Goal: Submit feedback/report problem

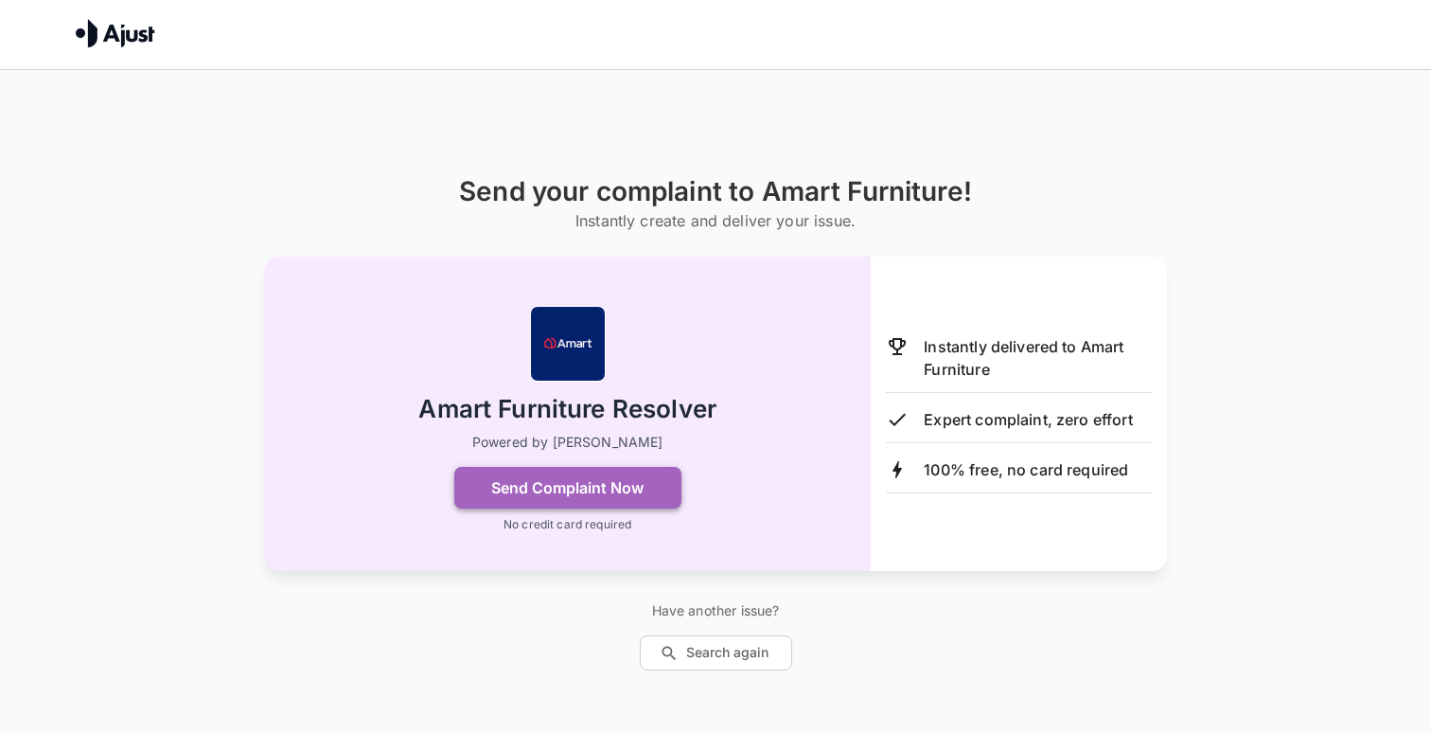
click at [629, 487] on button "Send Complaint Now" at bounding box center [567, 488] width 227 height 42
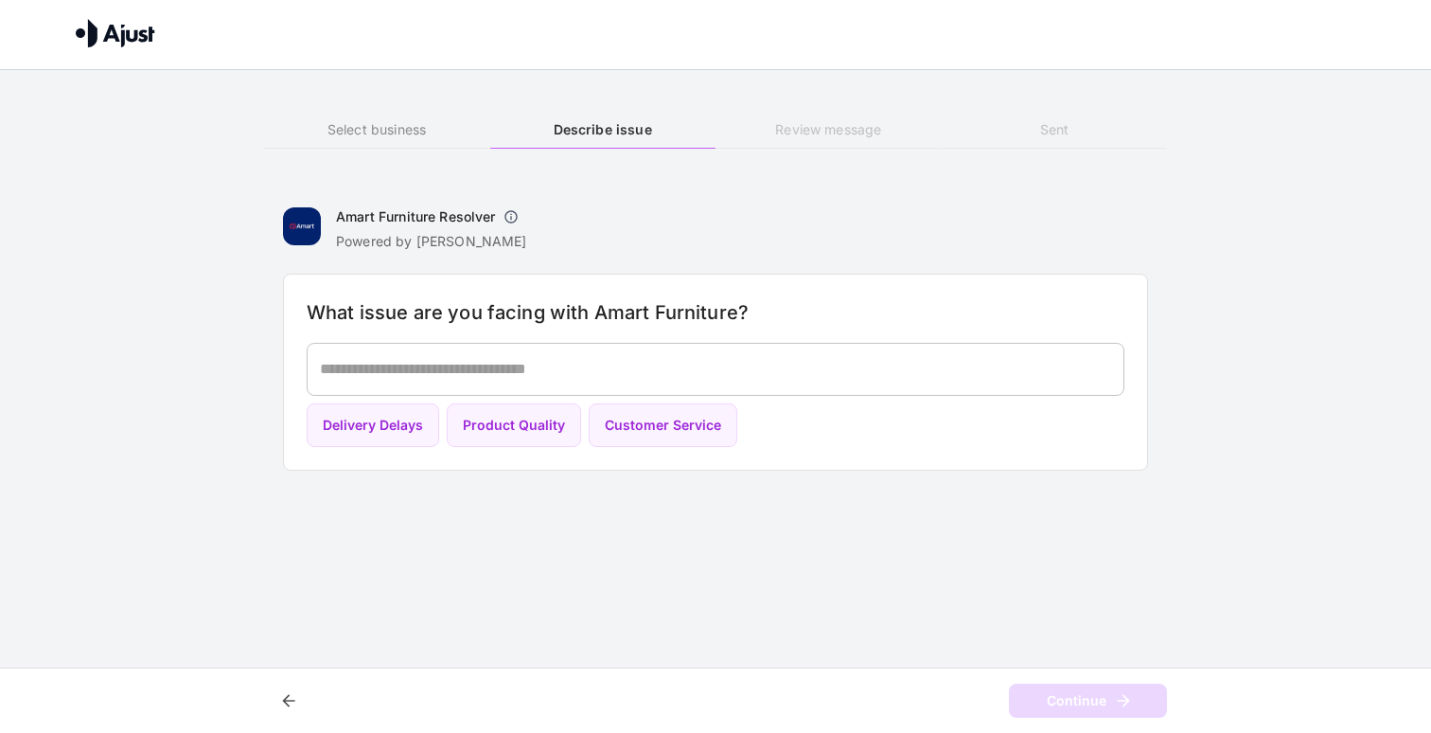
click at [752, 360] on textarea at bounding box center [715, 369] width 791 height 22
click at [395, 434] on button "Delivery Delays" at bounding box center [373, 425] width 132 height 44
type textarea "**********"
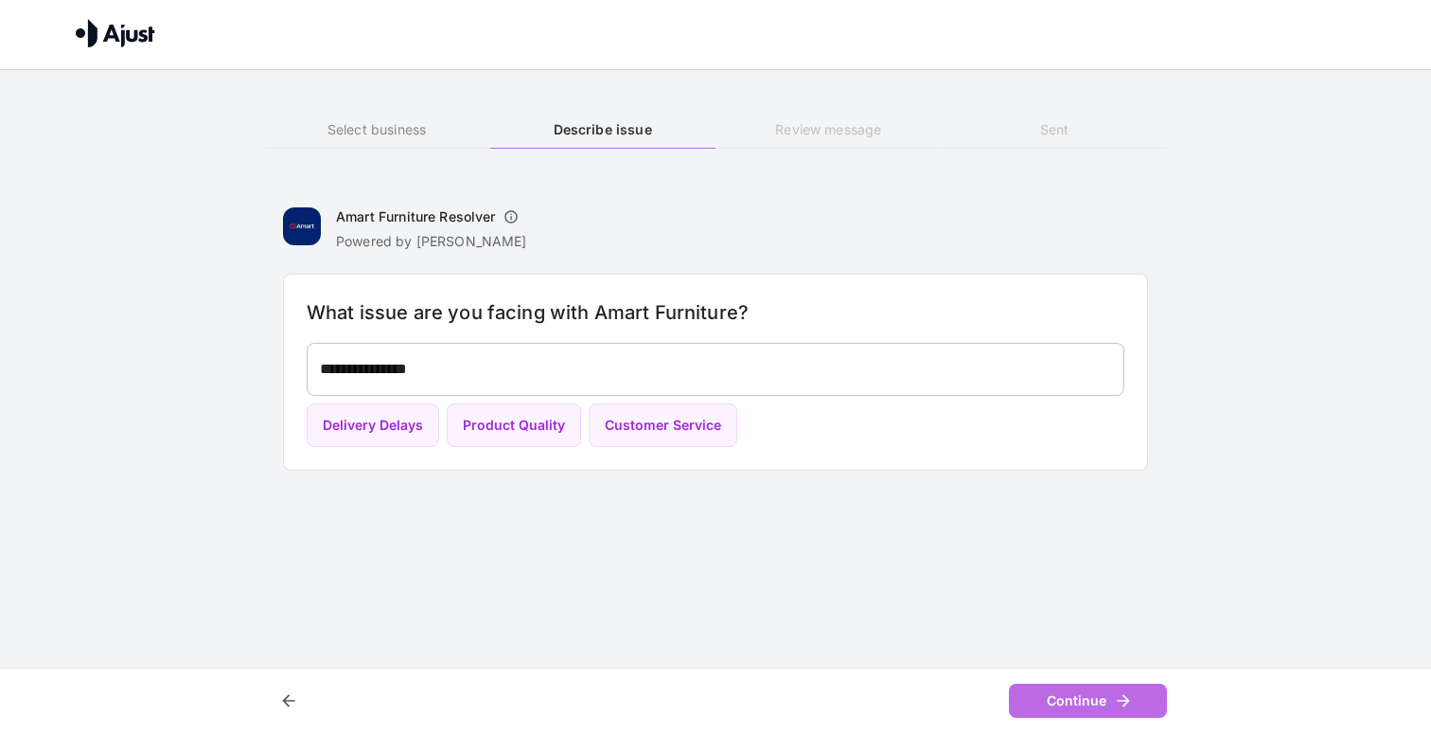
click at [1113, 698] on button "Continue" at bounding box center [1088, 700] width 158 height 35
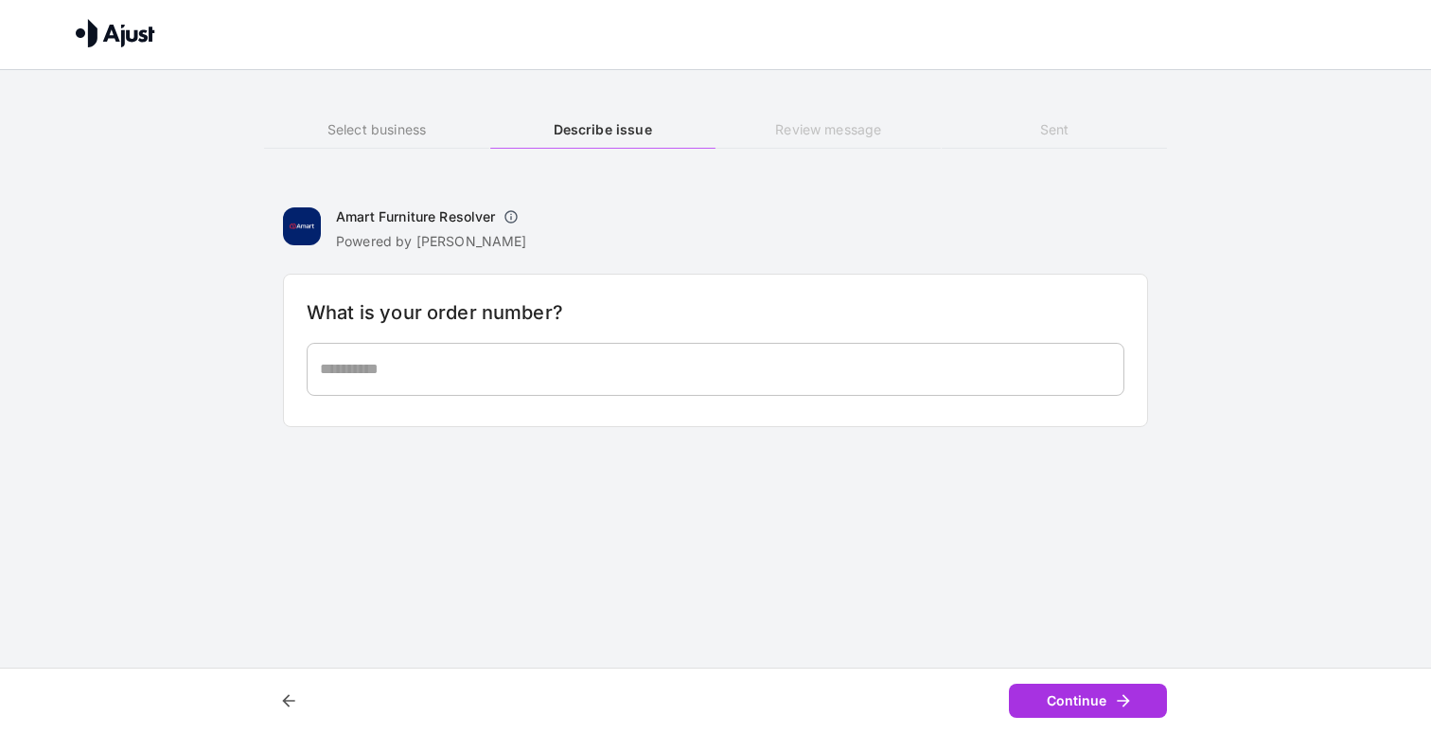
click at [789, 350] on div "* ​" at bounding box center [716, 369] width 818 height 53
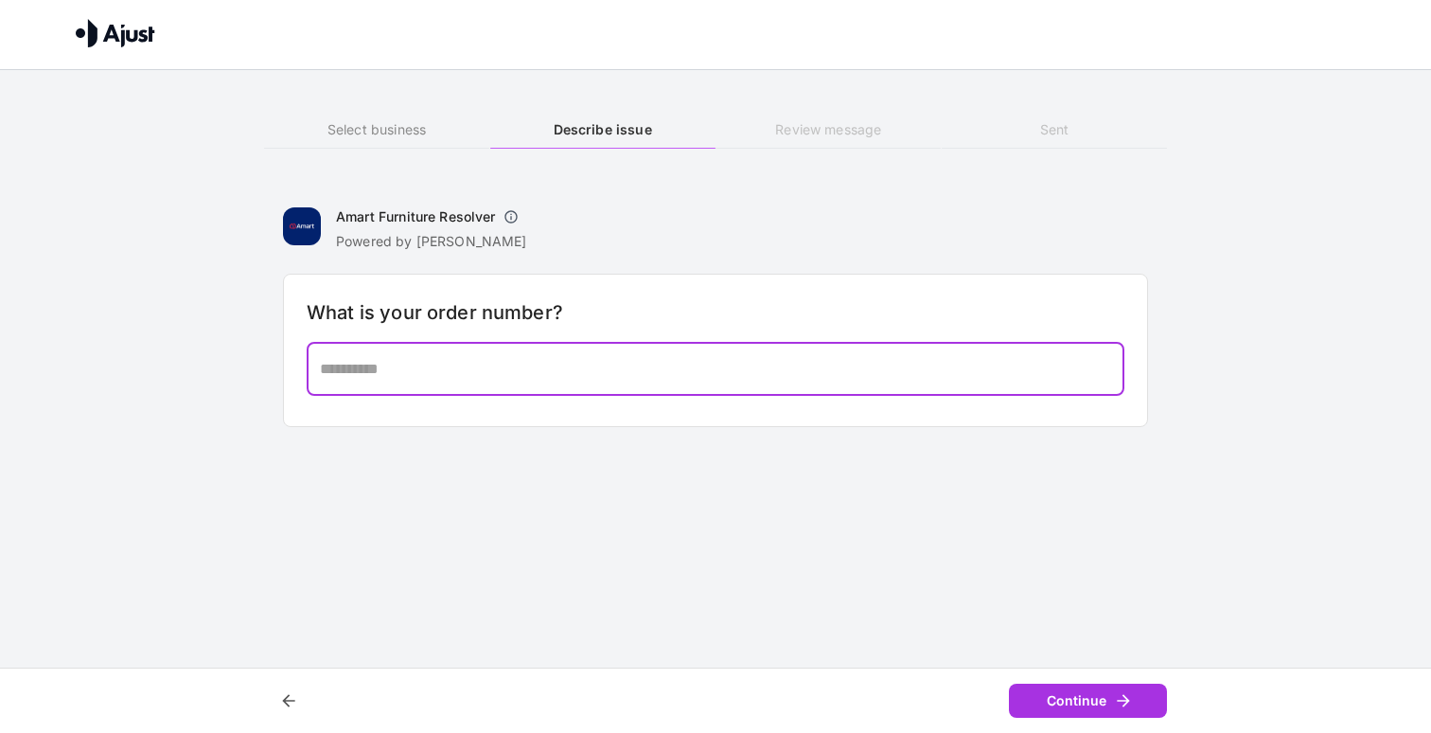
click at [810, 223] on div "Amart Furniture Resolver Powered by [PERSON_NAME]" at bounding box center [715, 226] width 865 height 49
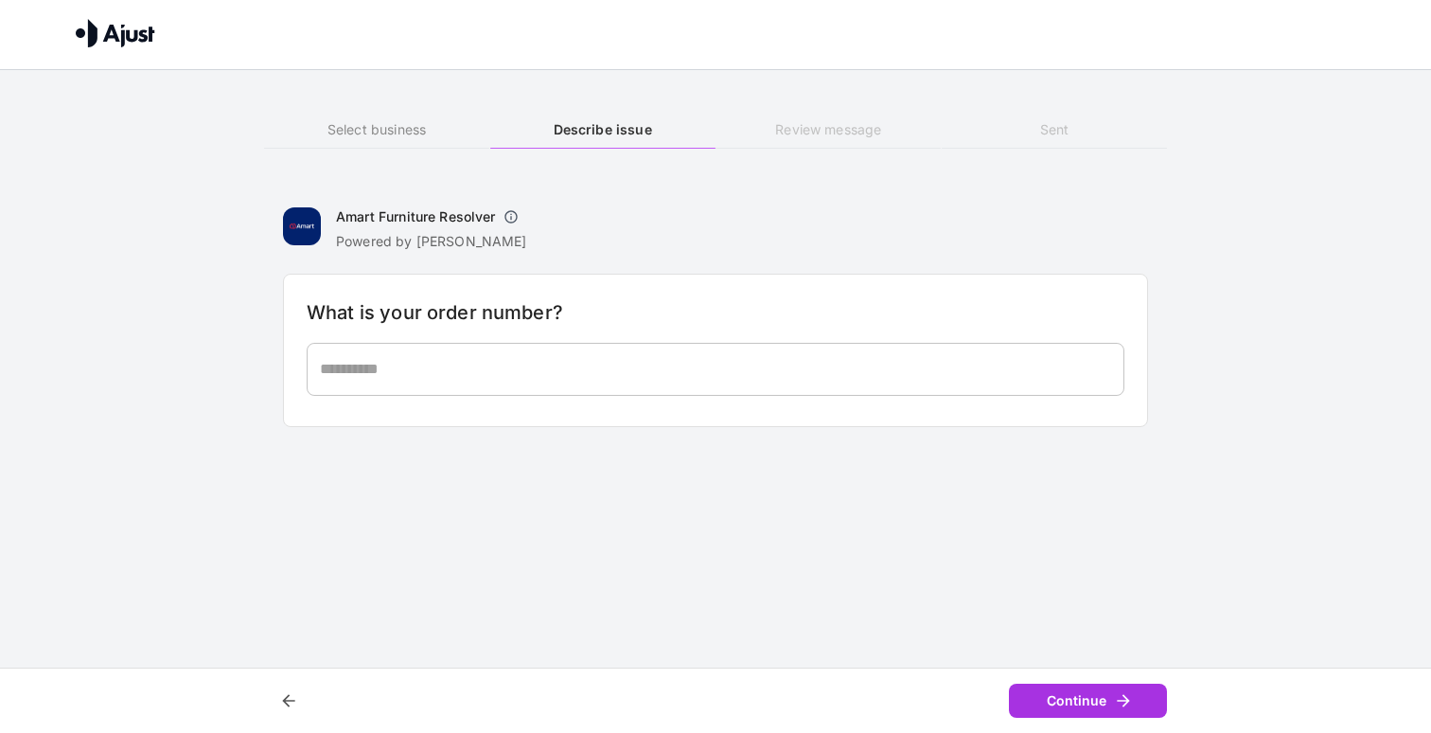
click at [513, 219] on icon "button" at bounding box center [510, 216] width 15 height 15
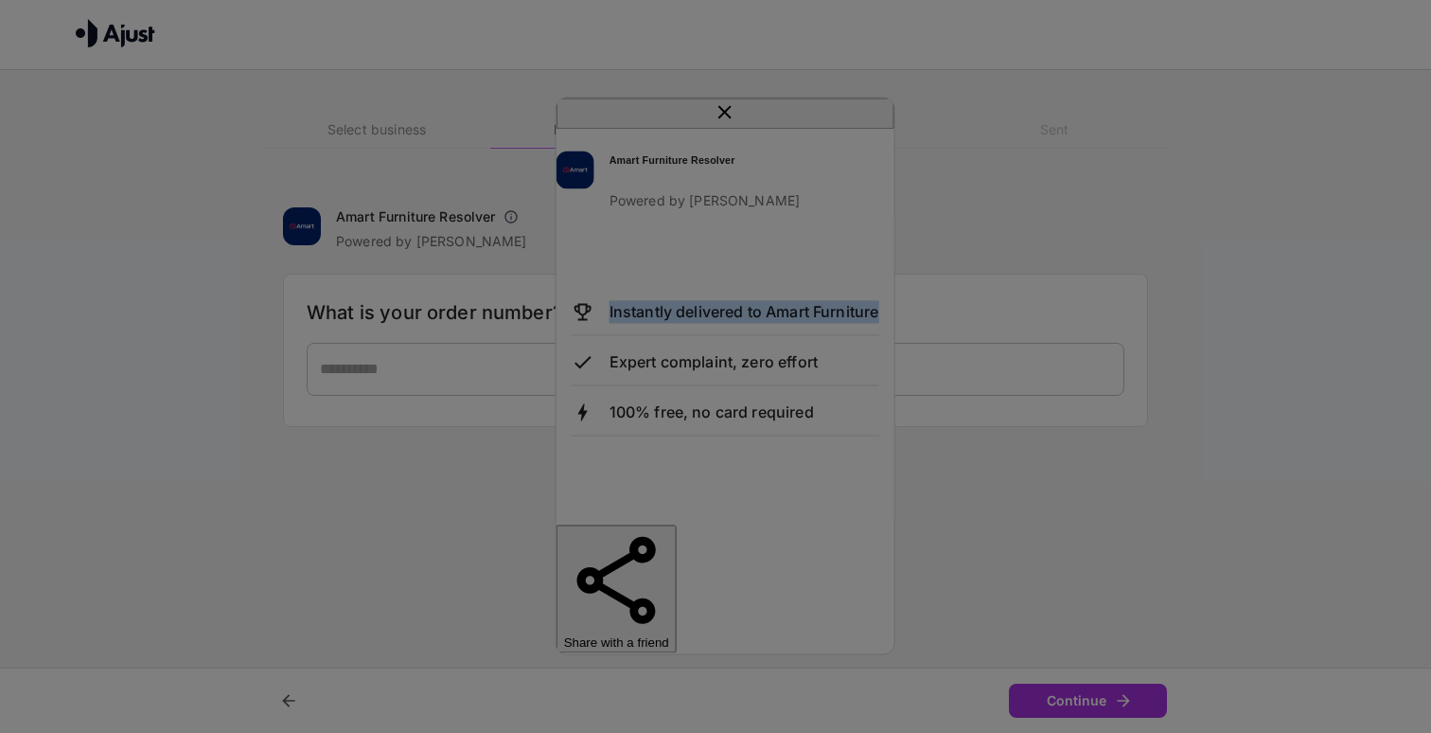
drag, startPoint x: 685, startPoint y: 295, endPoint x: 695, endPoint y: 407, distance: 112.1
click at [695, 407] on div "Instantly delivered to Amart Furniture Expert complaint, zero effort 100% free,…" at bounding box center [725, 367] width 338 height 314
click at [695, 407] on div "Instantly delivered to Amart Furniture Expert complaint, zero effort 100% free,…" at bounding box center [726, 367] width 308 height 135
drag, startPoint x: 685, startPoint y: 224, endPoint x: 728, endPoint y: 397, distance: 177.4
click at [728, 397] on div "Amart Furniture Resolver Powered by Ajust Instantly delivered to Amart Furnitur…" at bounding box center [725, 391] width 338 height 524
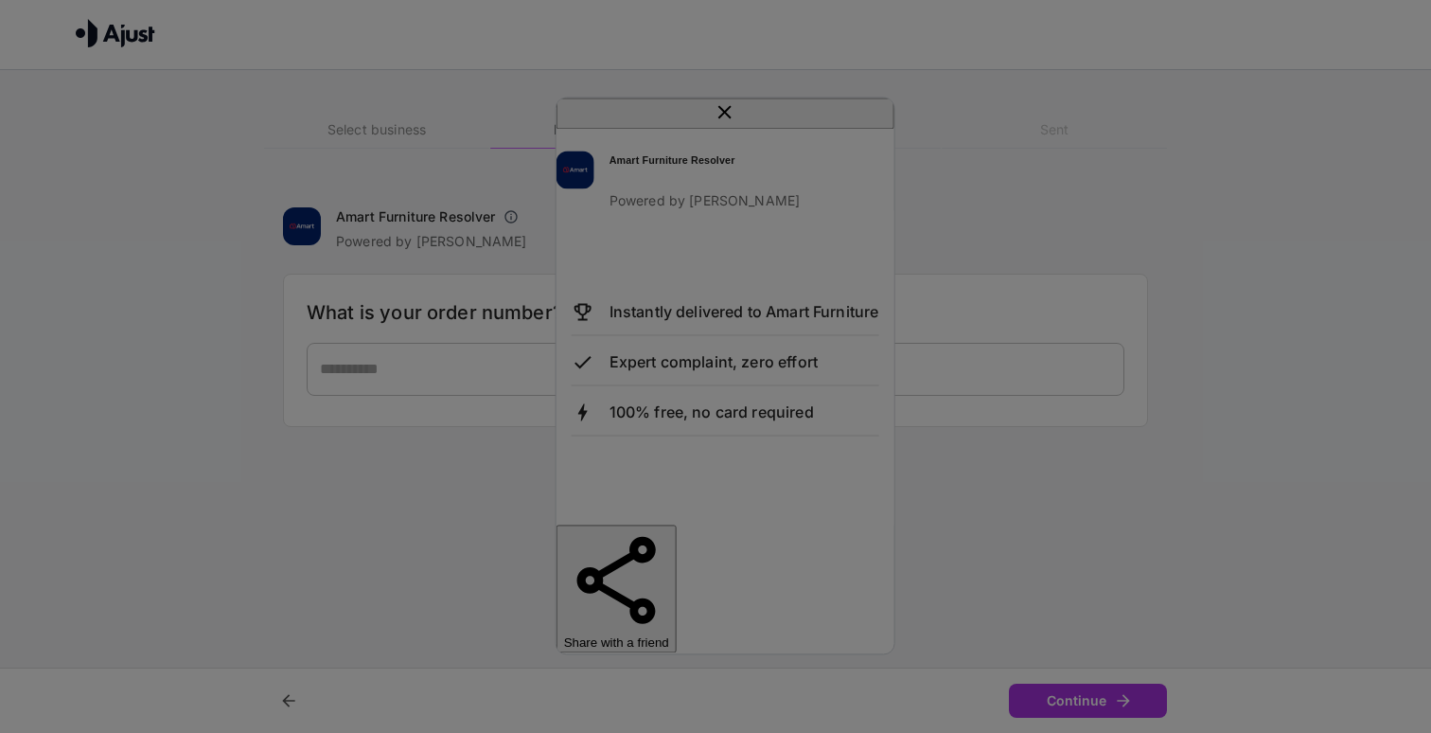
click at [728, 385] on div "Expert complaint, zero effort" at bounding box center [726, 367] width 308 height 35
click at [736, 123] on icon "close" at bounding box center [725, 111] width 23 height 23
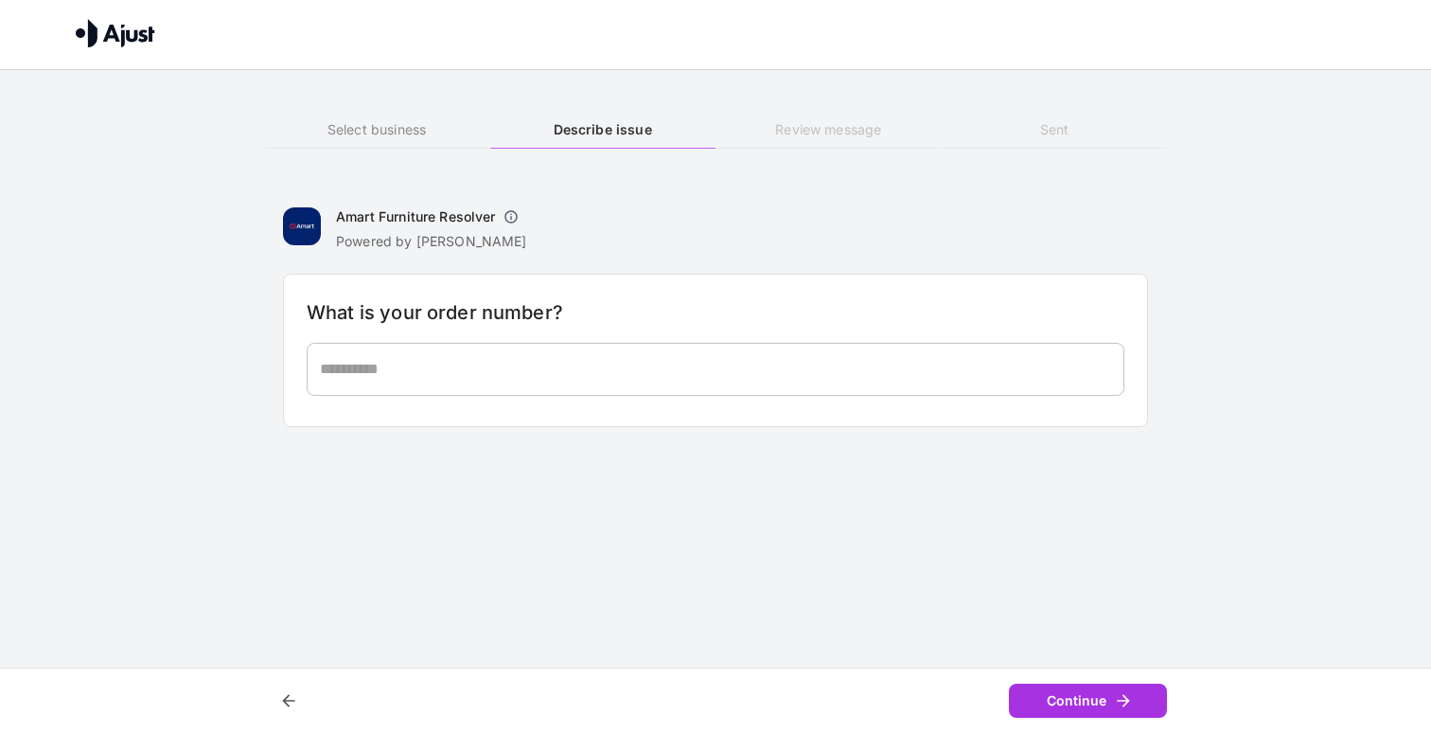
click at [775, 330] on div "What is your order number? * ​" at bounding box center [715, 350] width 865 height 153
click at [845, 121] on h6 "Review message" at bounding box center [827, 129] width 225 height 21
